Goal: Information Seeking & Learning: Learn about a topic

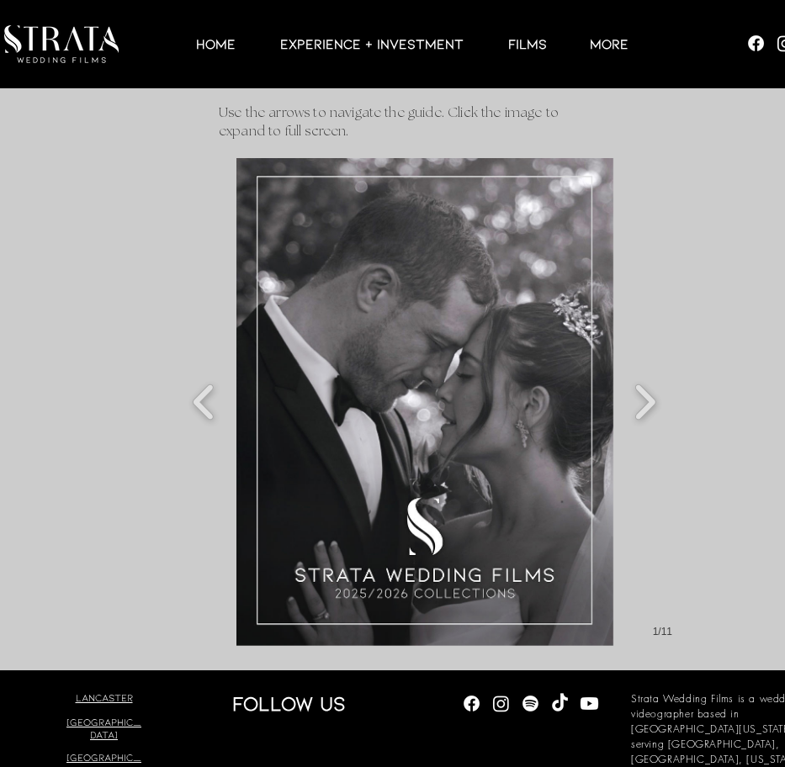
click at [472, 429] on img "Slide show gallery" at bounding box center [424, 402] width 377 height 488
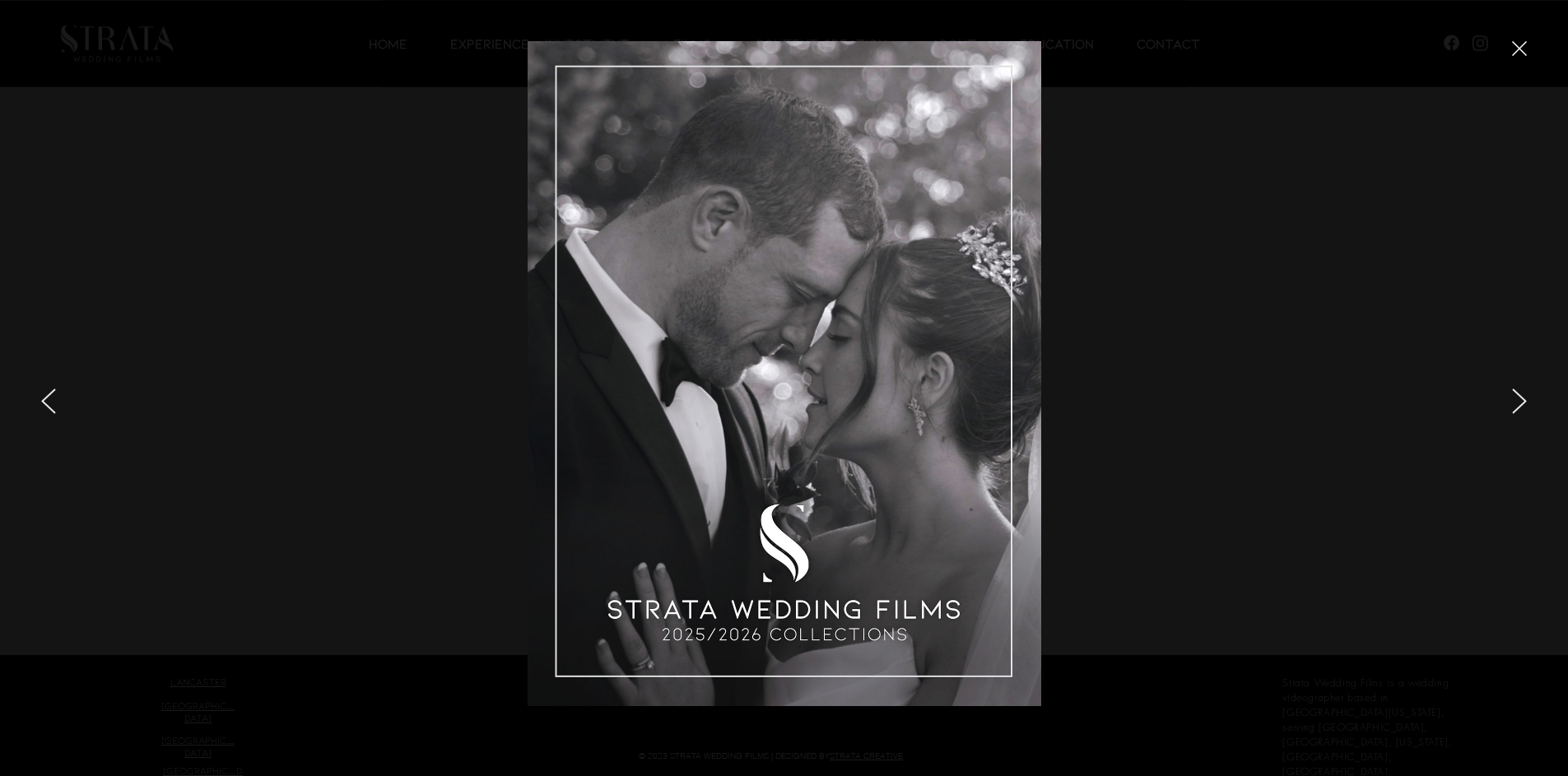
click at [767, 401] on icon "next" at bounding box center [1519, 401] width 15 height 25
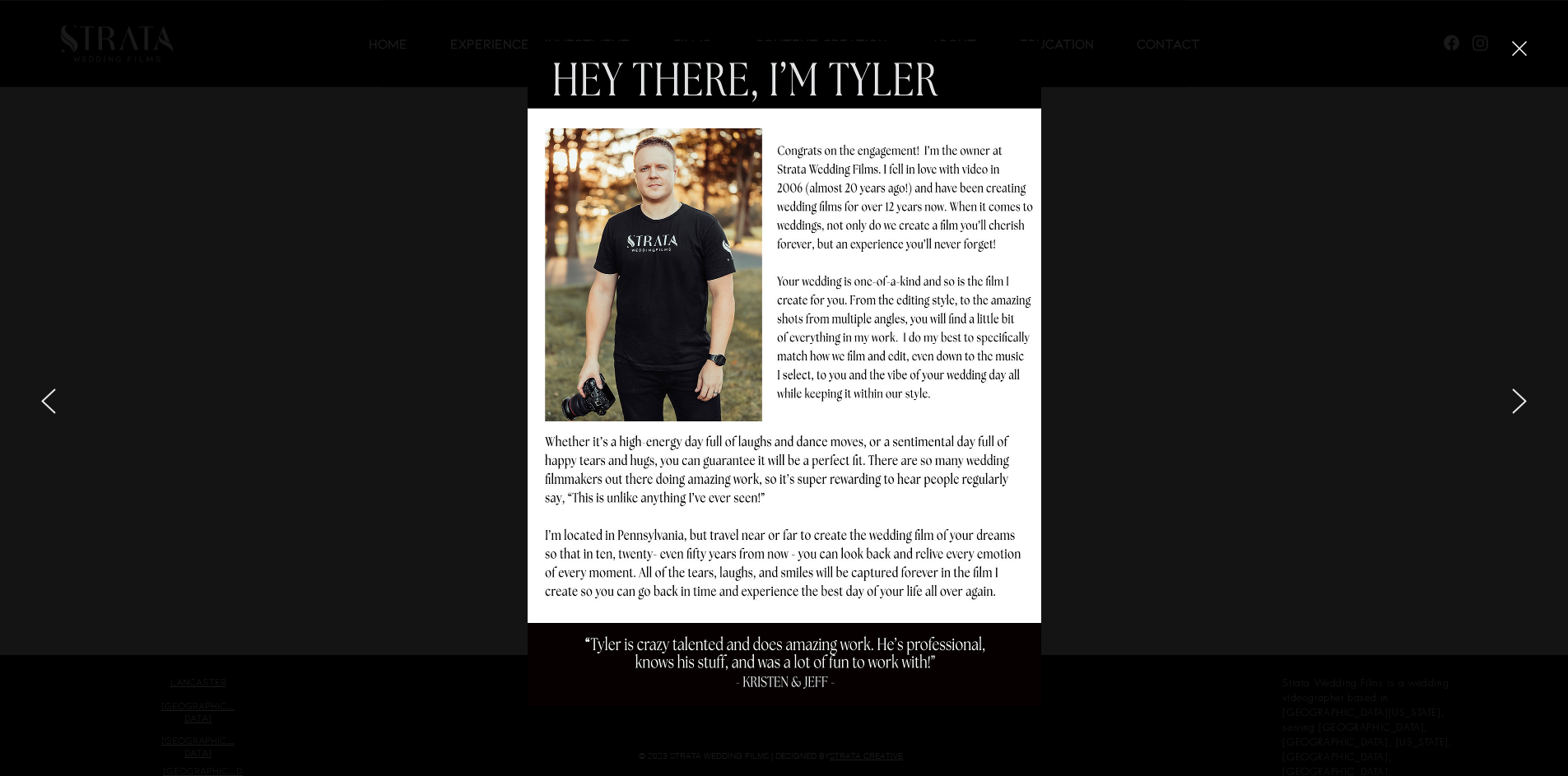
click at [767, 399] on div at bounding box center [1309, 388] width 518 height 776
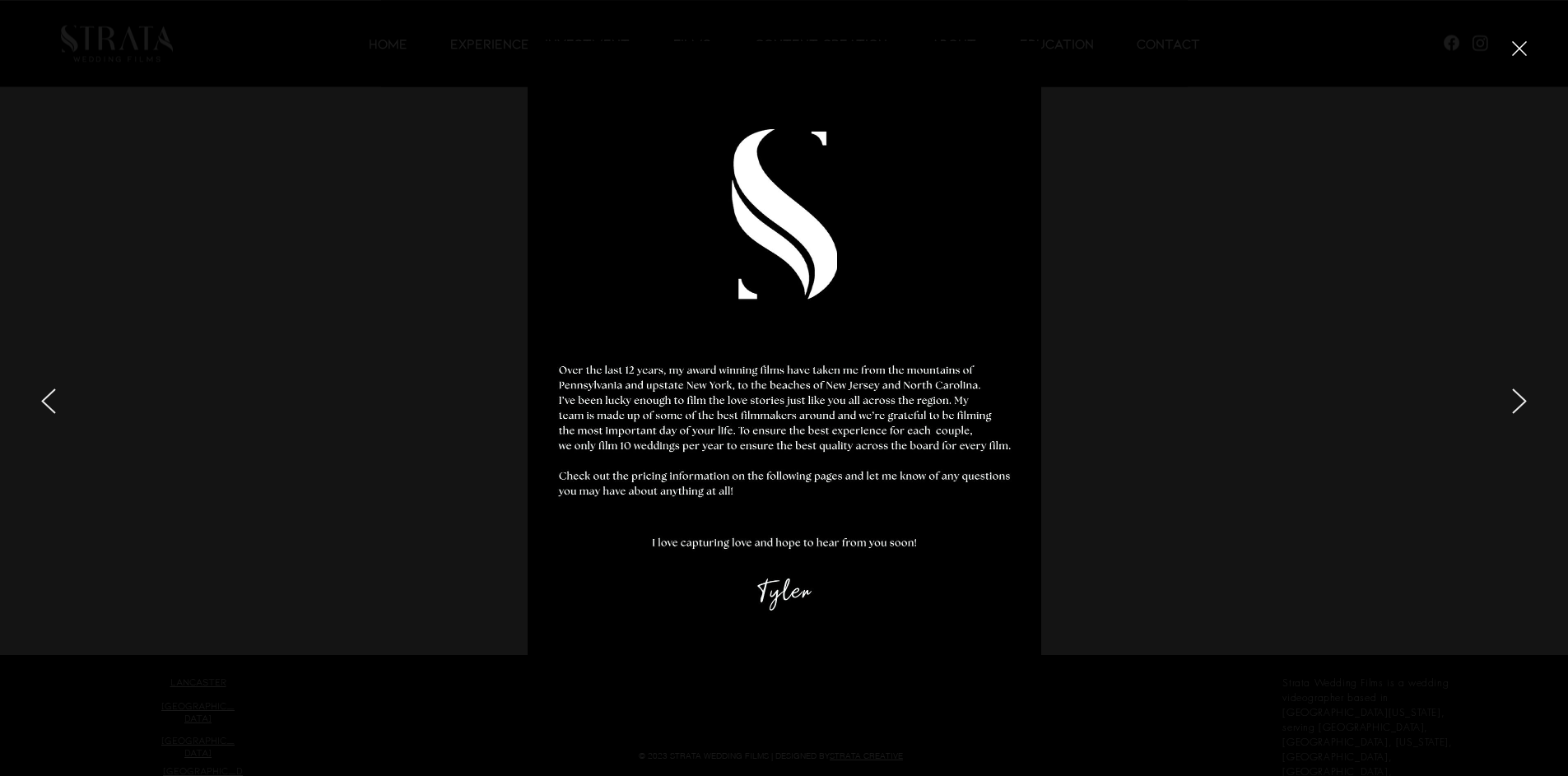
click at [767, 401] on icon "next" at bounding box center [1519, 401] width 15 height 25
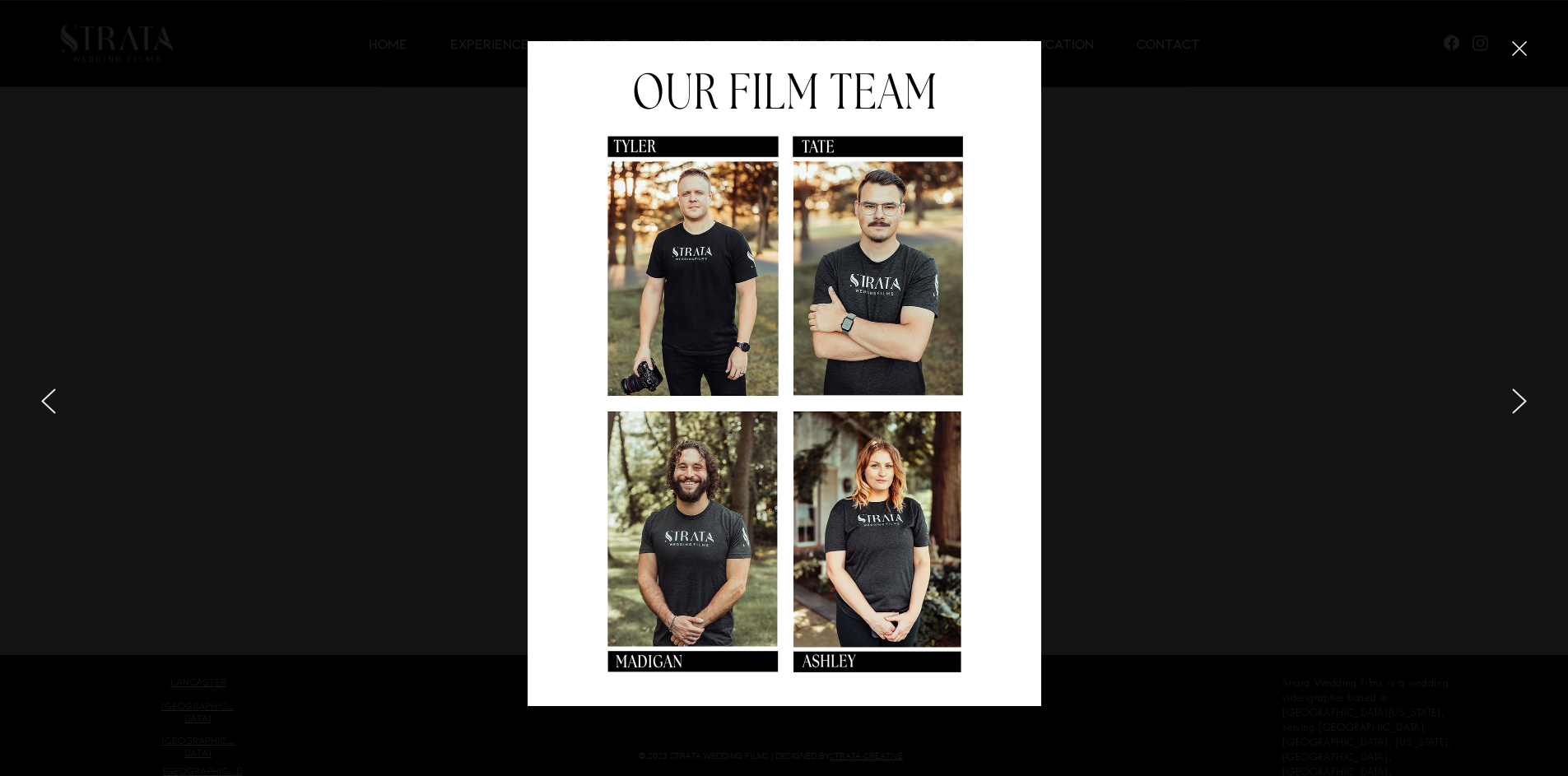
click at [767, 401] on icon "next" at bounding box center [1519, 401] width 15 height 25
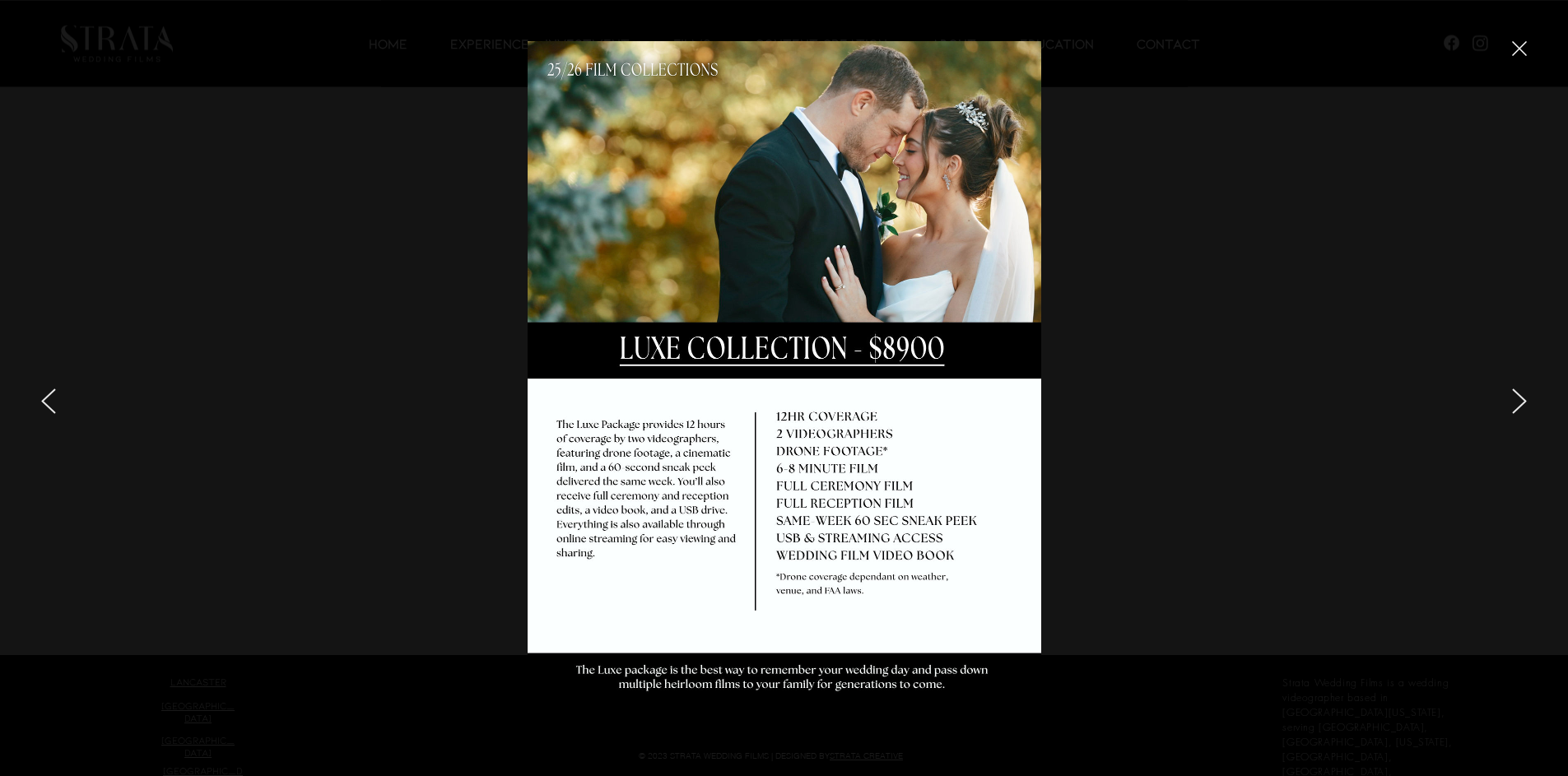
click at [767, 402] on icon "next" at bounding box center [1519, 401] width 13 height 23
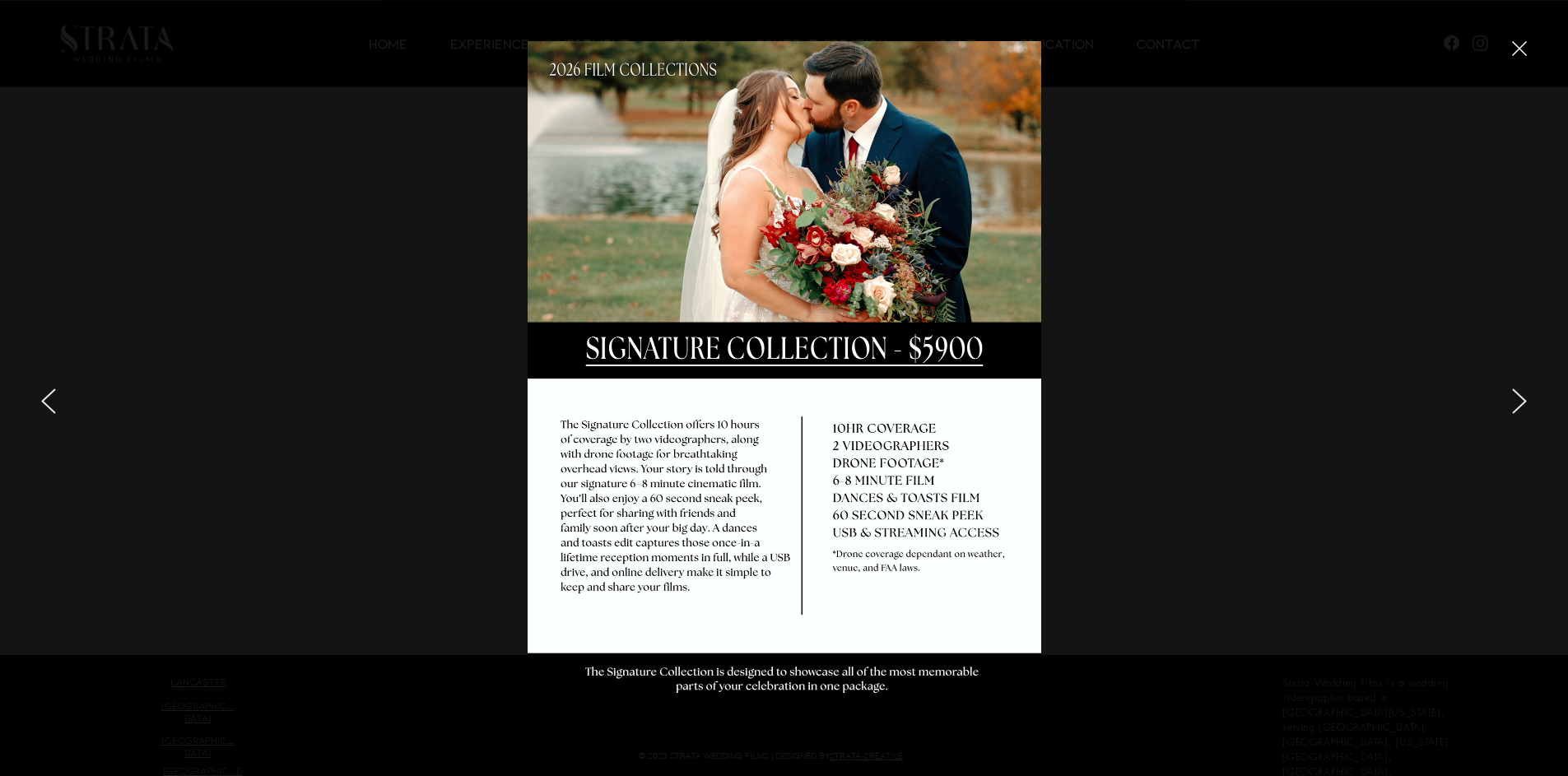
click at [767, 400] on icon "next" at bounding box center [1519, 401] width 13 height 23
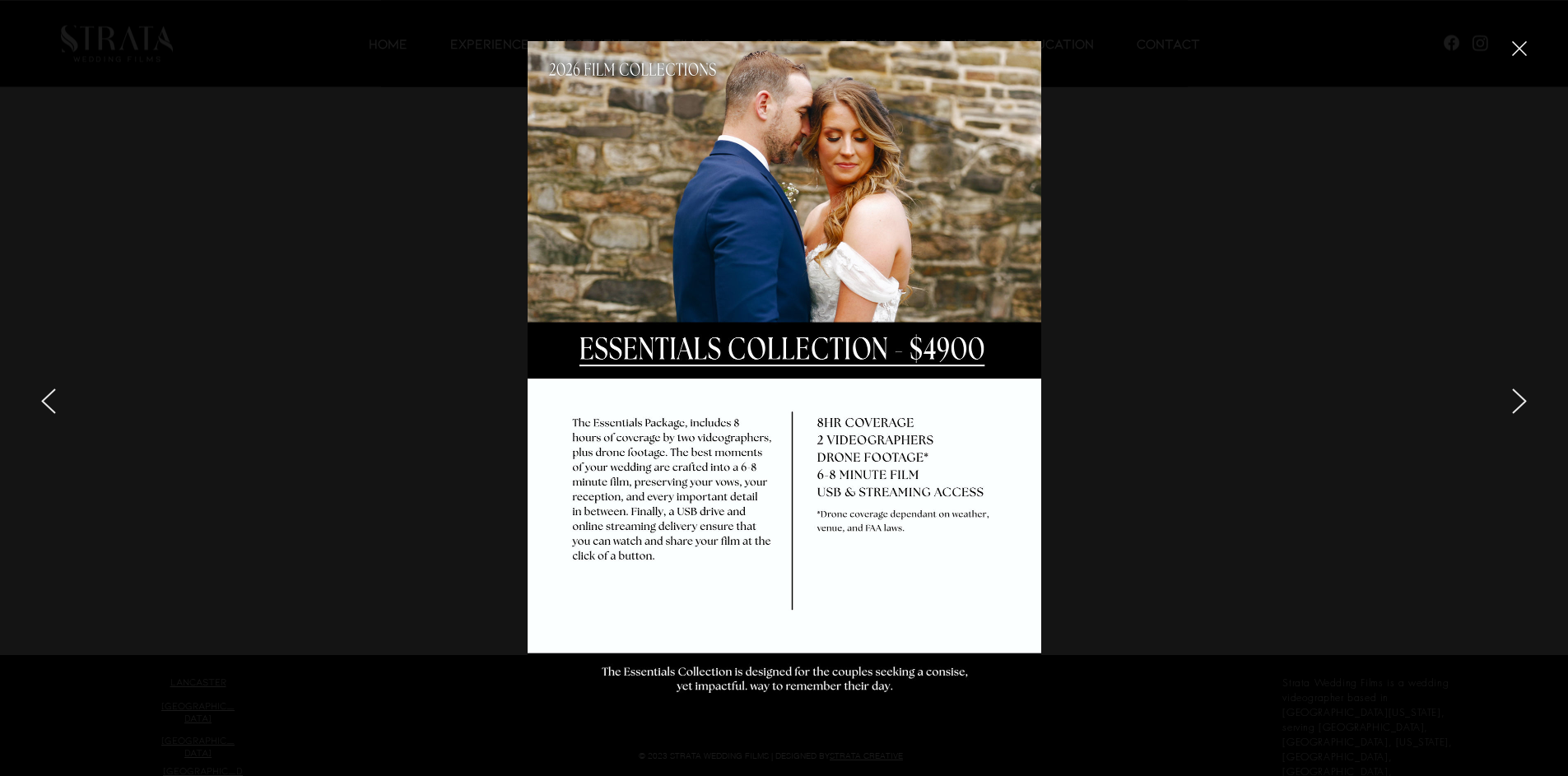
click at [767, 399] on div at bounding box center [1309, 388] width 518 height 776
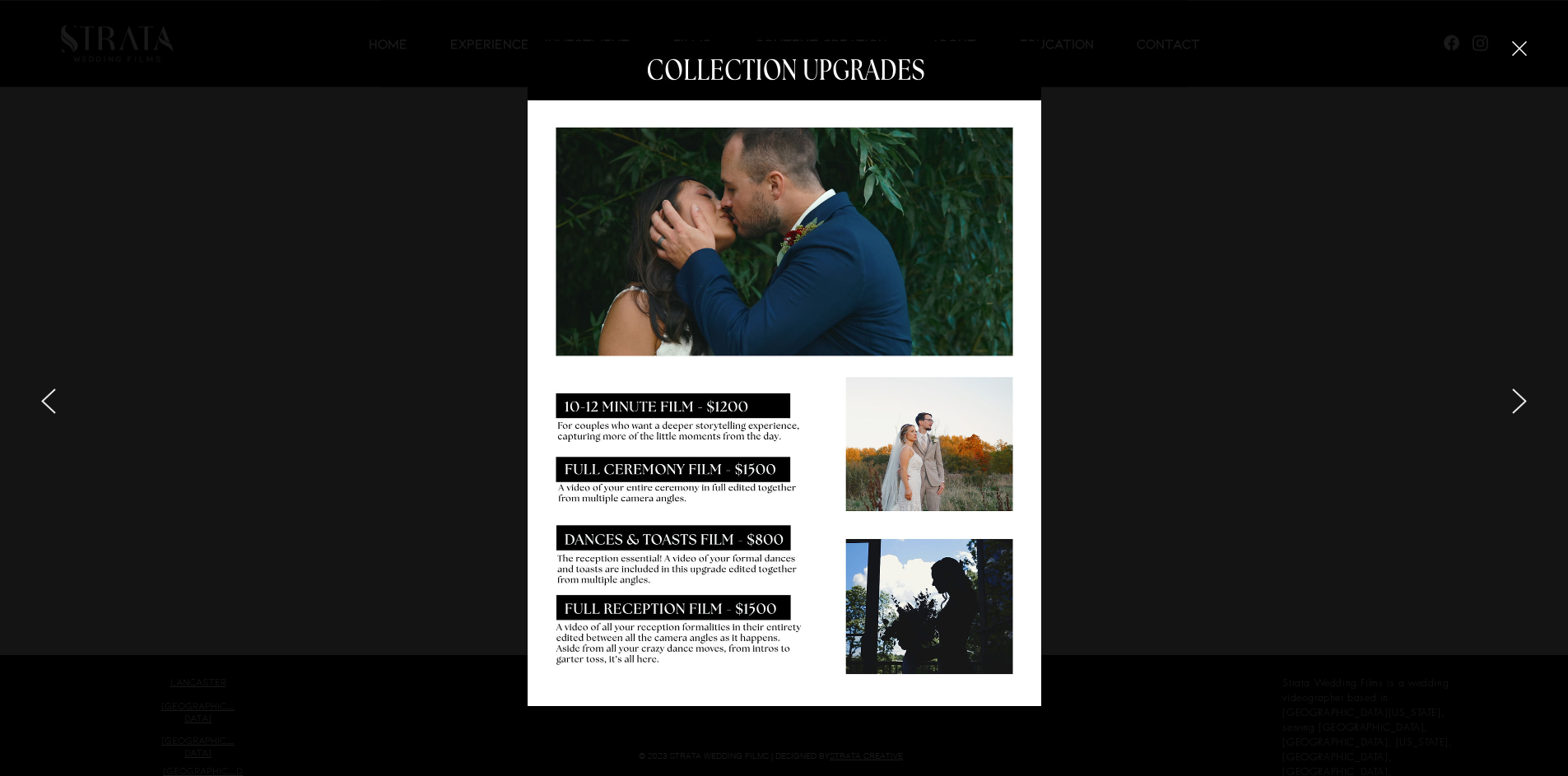
click at [767, 402] on icon "next" at bounding box center [1519, 401] width 15 height 25
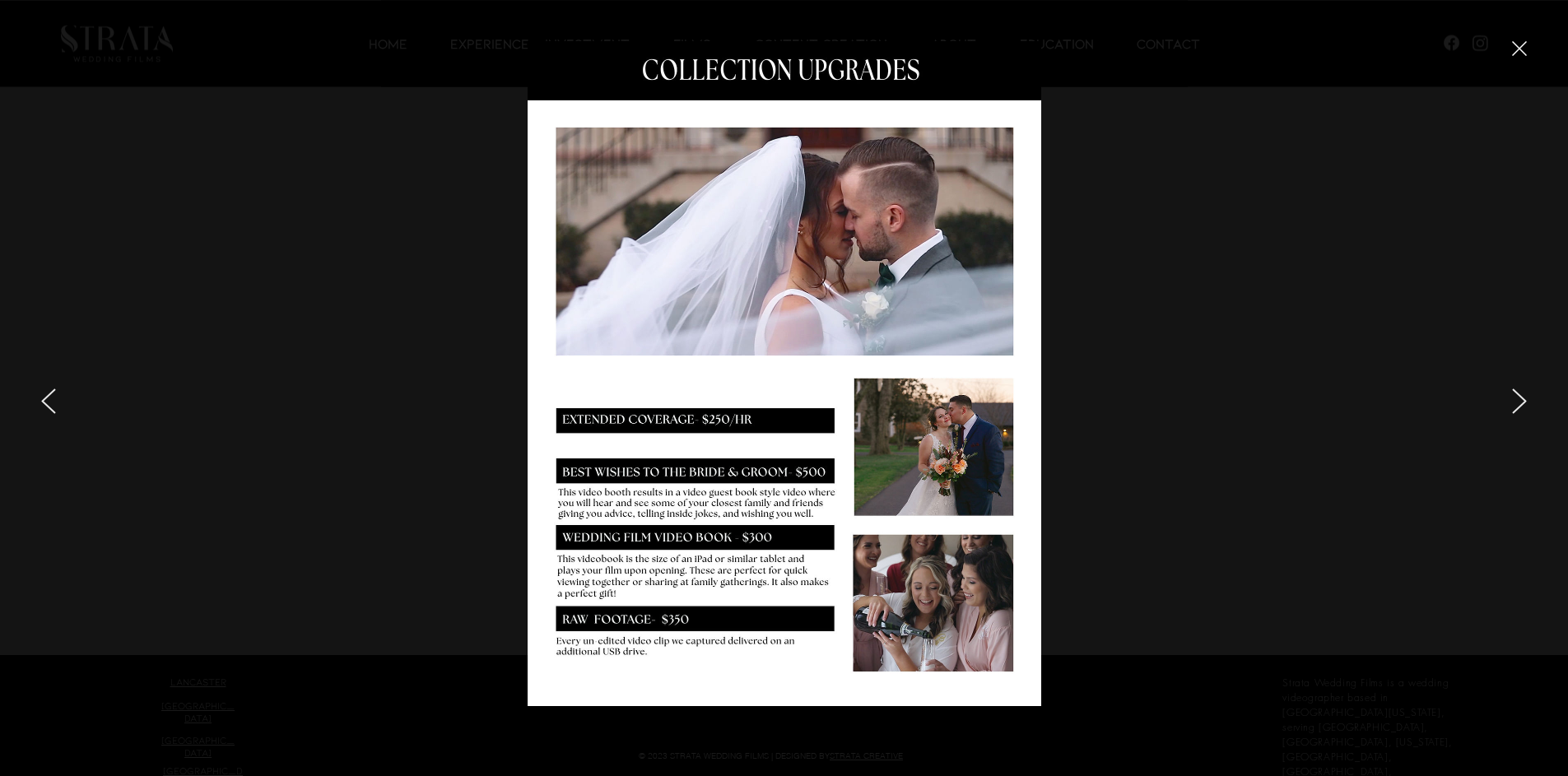
click at [767, 396] on icon "next" at bounding box center [1519, 401] width 15 height 25
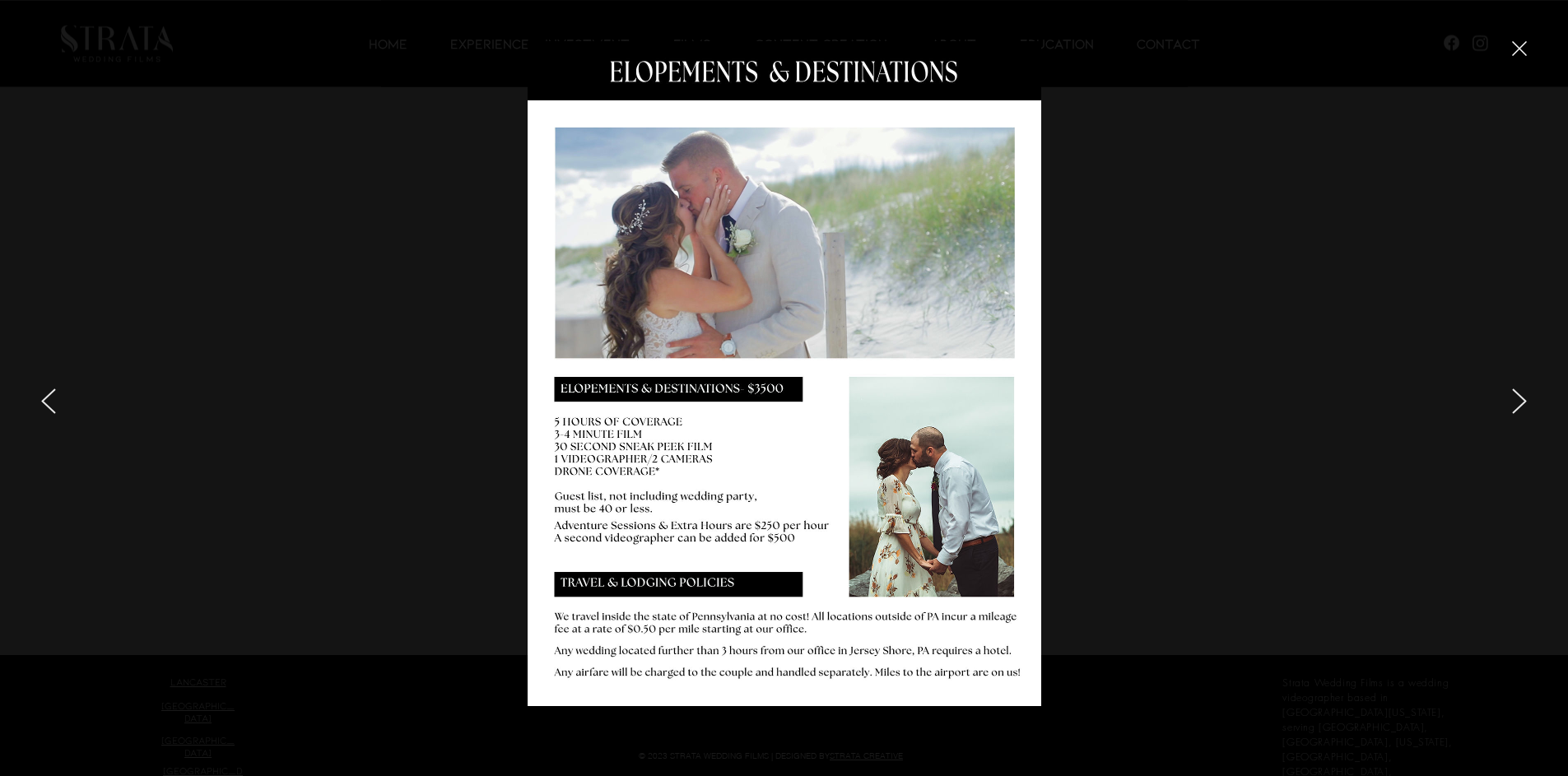
click at [767, 397] on icon "next" at bounding box center [1519, 401] width 15 height 25
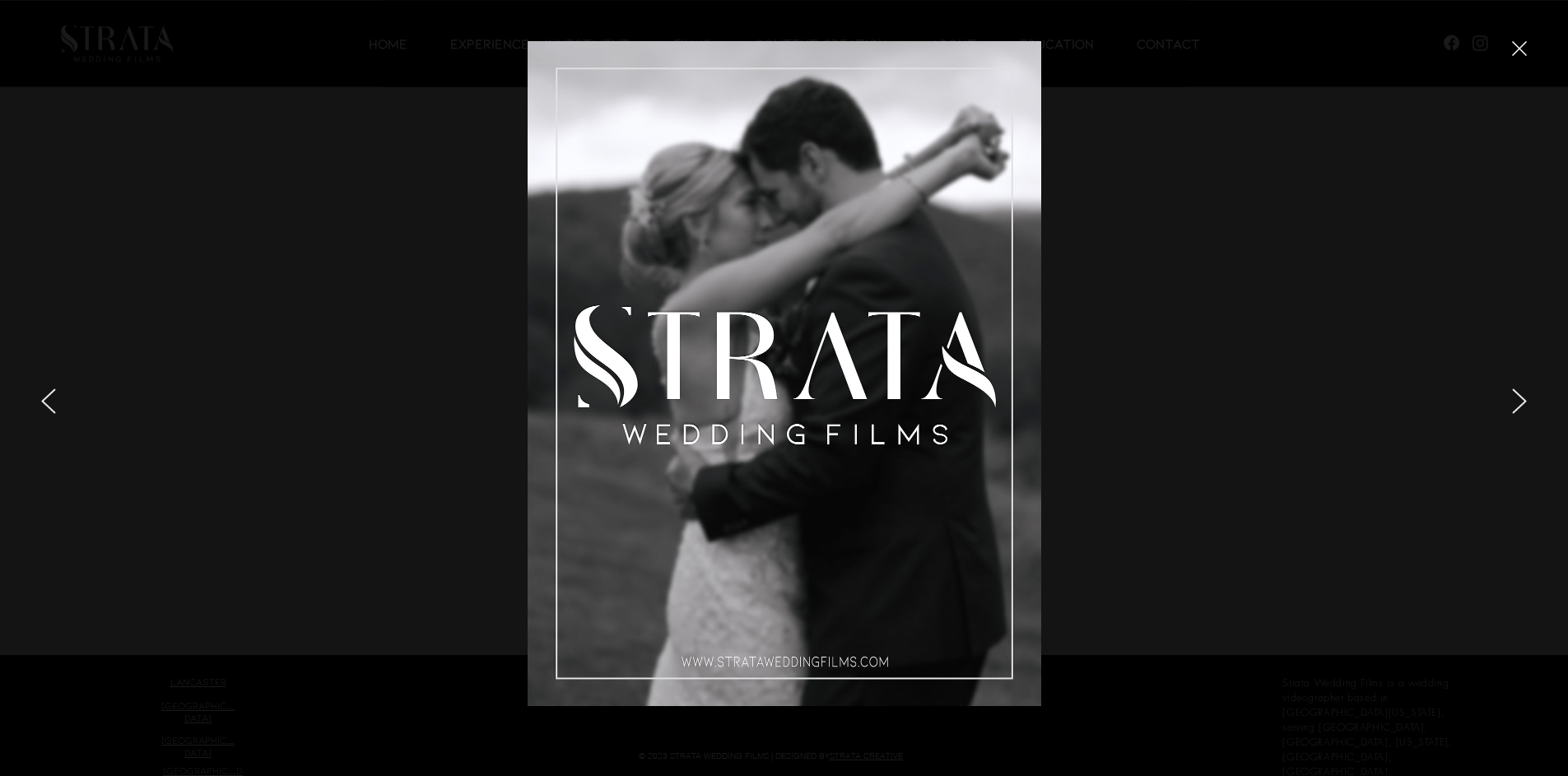
click at [45, 396] on icon "previous" at bounding box center [48, 401] width 15 height 25
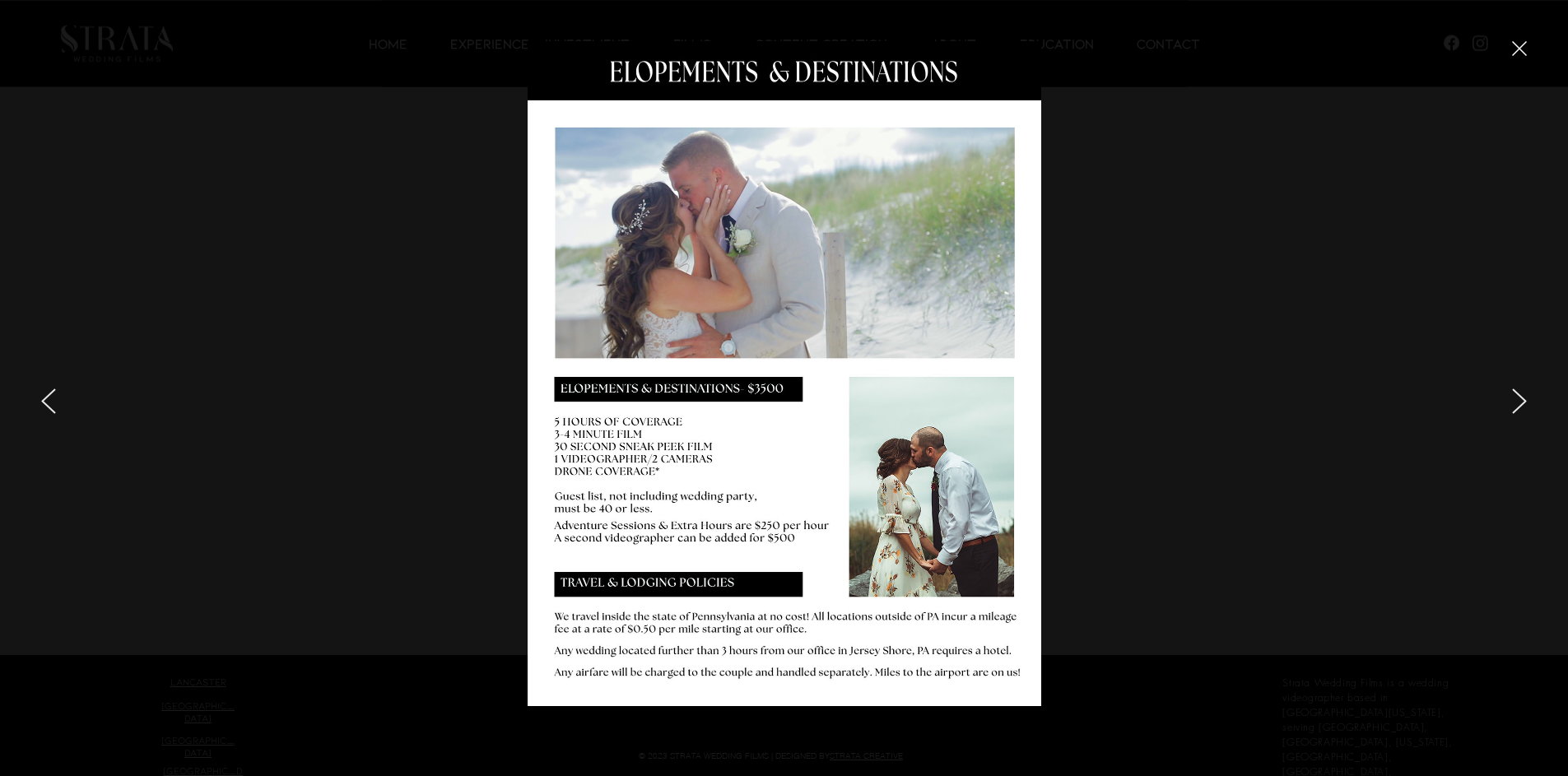
click at [56, 393] on div at bounding box center [258, 388] width 518 height 776
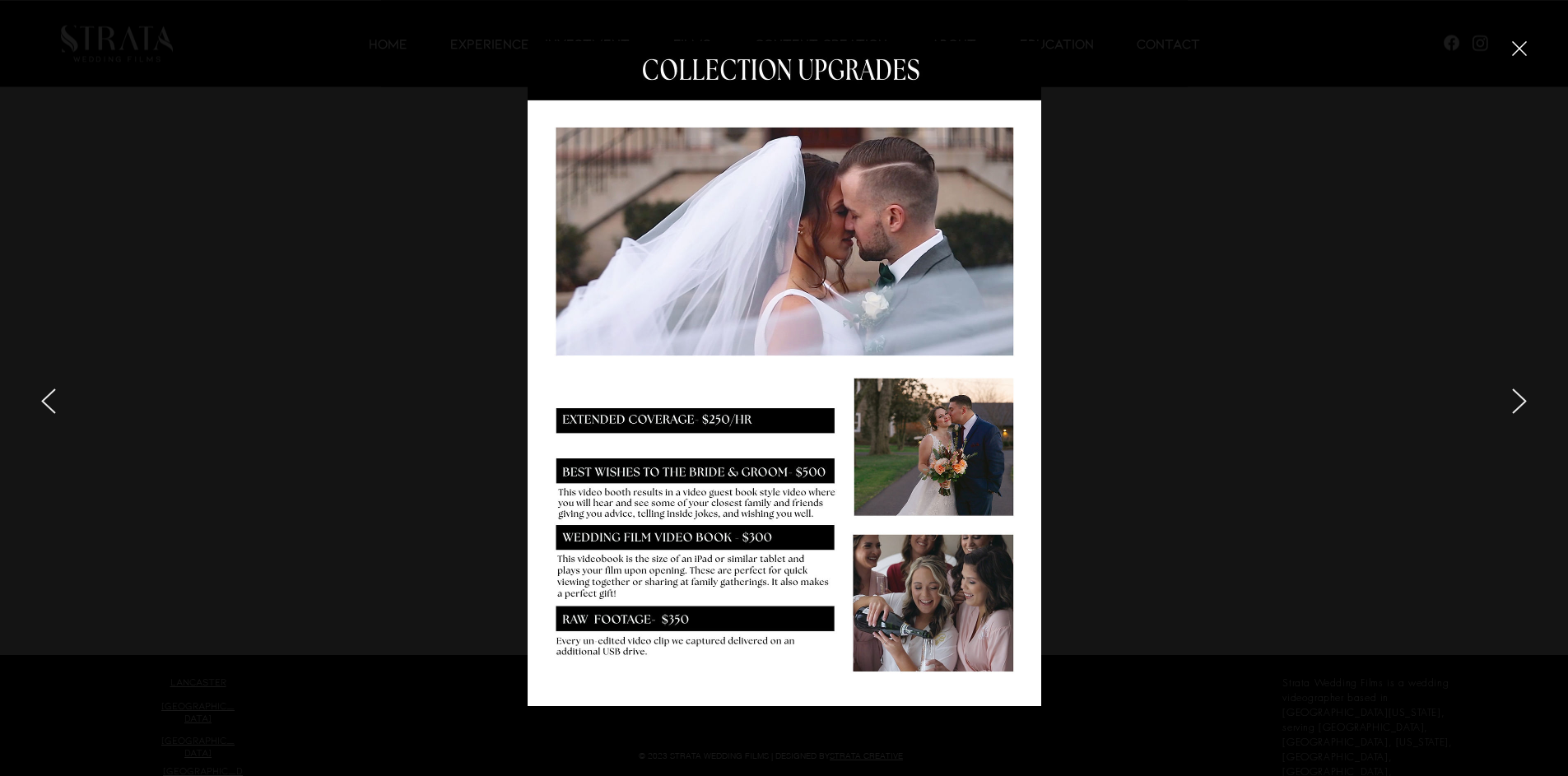
click at [53, 388] on div at bounding box center [258, 388] width 518 height 776
